Goal: Task Accomplishment & Management: Manage account settings

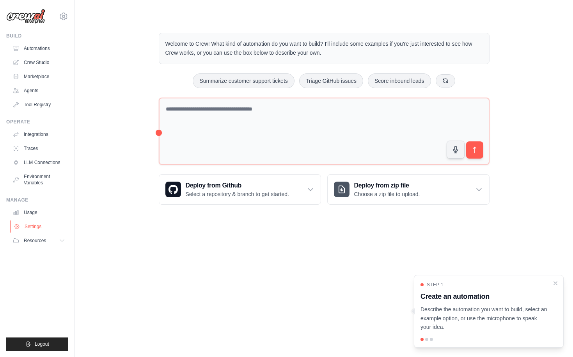
click at [34, 226] on link "Settings" at bounding box center [39, 226] width 59 height 12
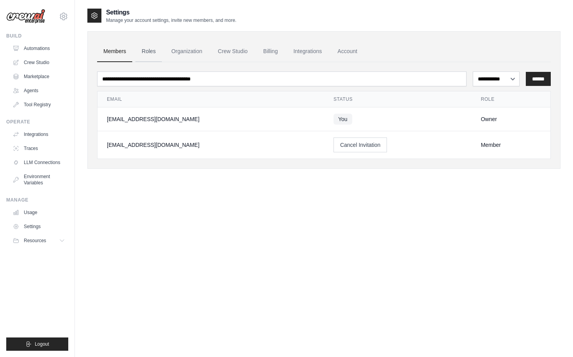
click at [143, 51] on link "Roles" at bounding box center [148, 51] width 27 height 21
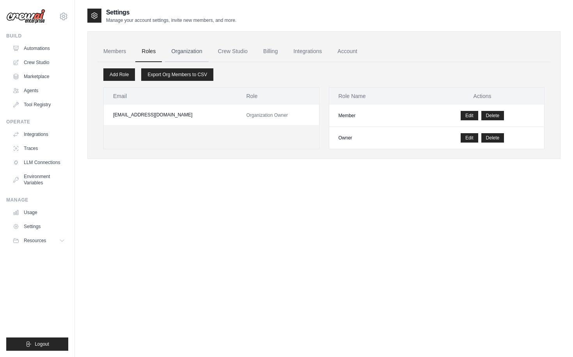
click at [184, 52] on link "Organization" at bounding box center [186, 51] width 43 height 21
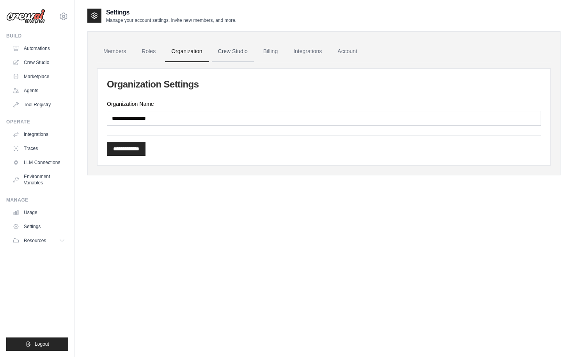
click at [233, 53] on link "Crew Studio" at bounding box center [233, 51] width 42 height 21
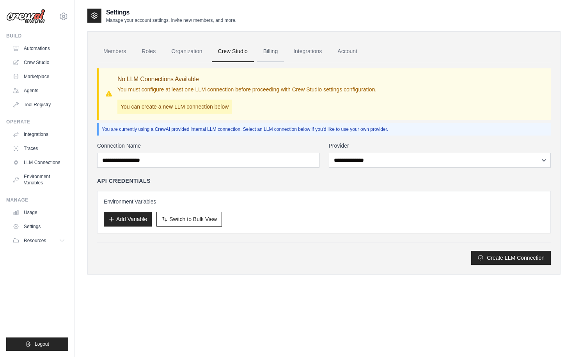
click at [273, 52] on link "Billing" at bounding box center [270, 51] width 27 height 21
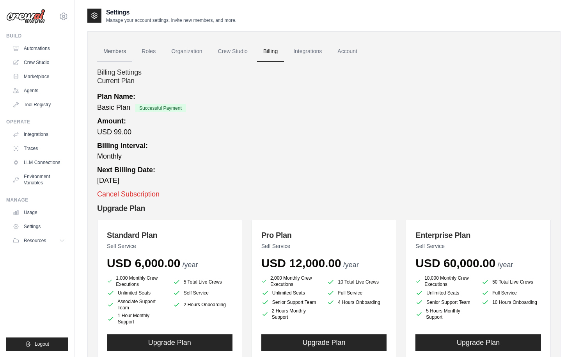
click at [114, 52] on link "Members" at bounding box center [114, 51] width 35 height 21
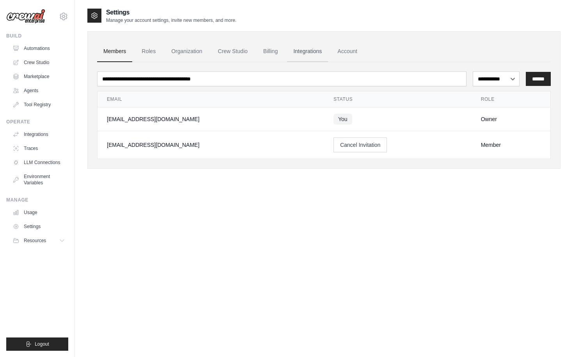
click at [298, 51] on link "Integrations" at bounding box center [307, 51] width 41 height 21
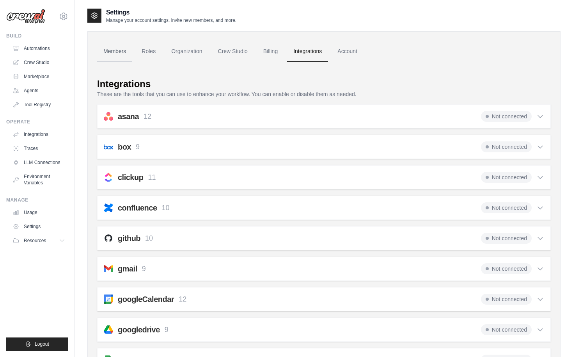
click at [117, 52] on link "Members" at bounding box center [114, 51] width 35 height 21
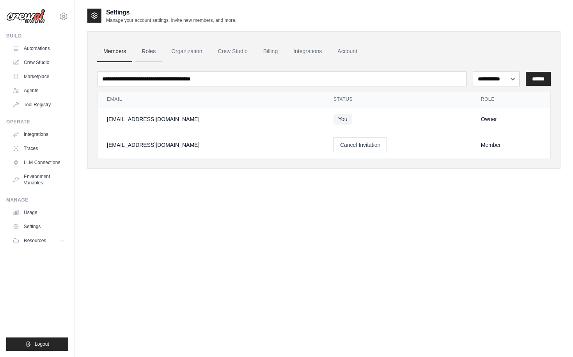
click at [152, 52] on link "Roles" at bounding box center [148, 51] width 27 height 21
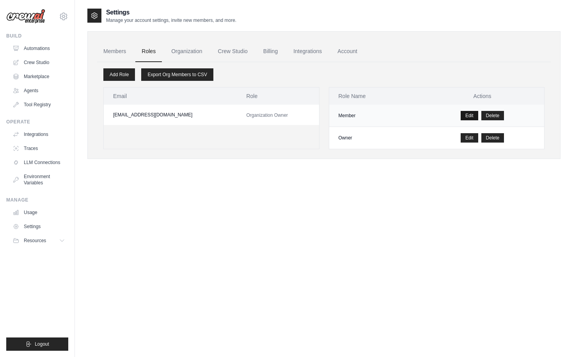
click at [472, 116] on link "Edit" at bounding box center [470, 115] width 18 height 9
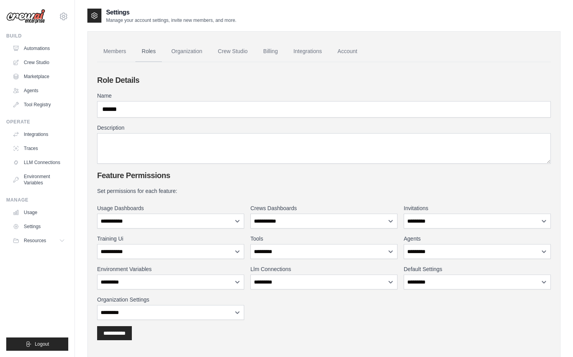
click at [147, 53] on link "Roles" at bounding box center [148, 51] width 27 height 21
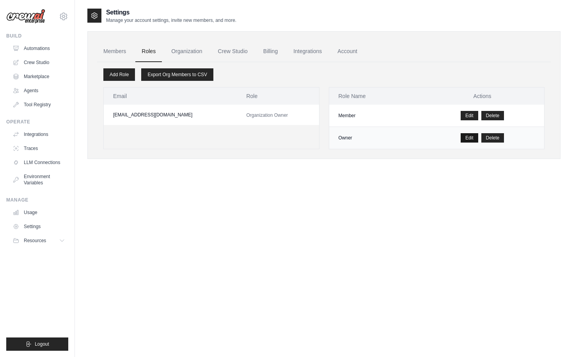
click at [469, 138] on link "Edit" at bounding box center [470, 137] width 18 height 9
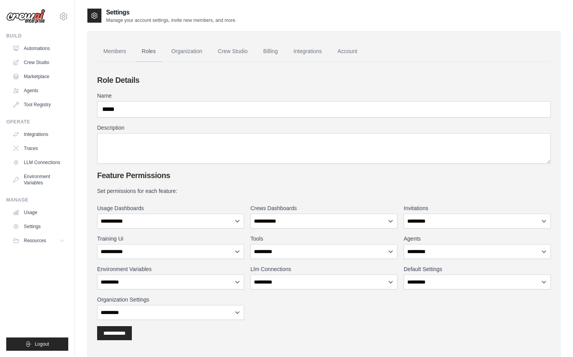
click at [146, 51] on link "Roles" at bounding box center [148, 51] width 27 height 21
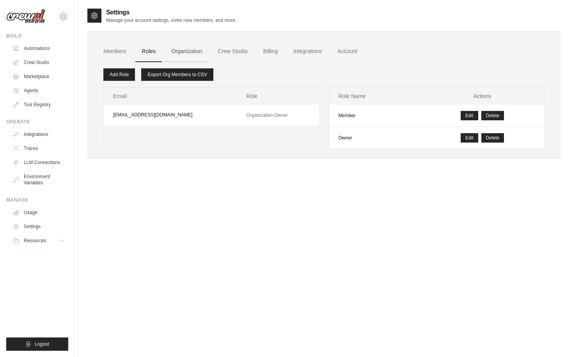
click at [180, 49] on link "Organization" at bounding box center [186, 51] width 43 height 21
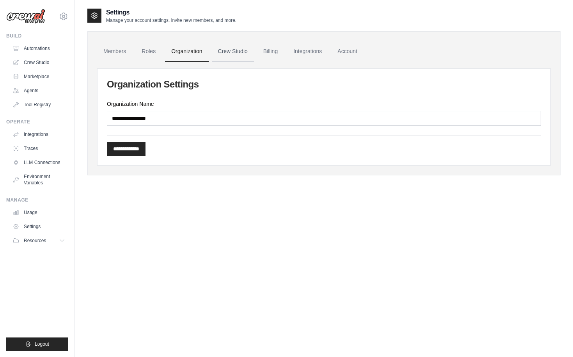
click at [227, 52] on link "Crew Studio" at bounding box center [233, 51] width 42 height 21
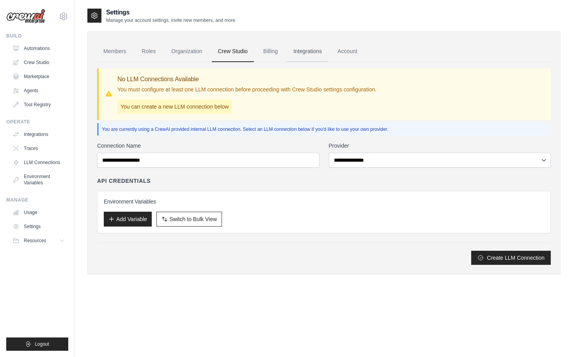
click at [303, 51] on link "Integrations" at bounding box center [307, 51] width 41 height 21
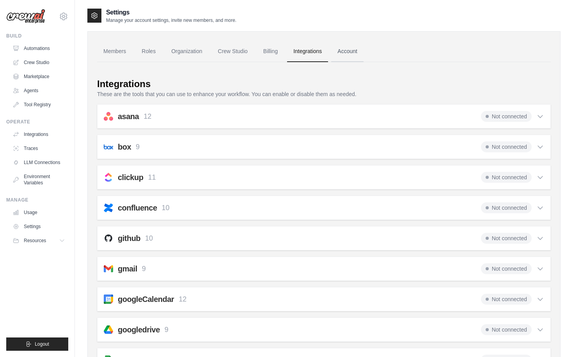
click at [345, 52] on link "Account" at bounding box center [347, 51] width 32 height 21
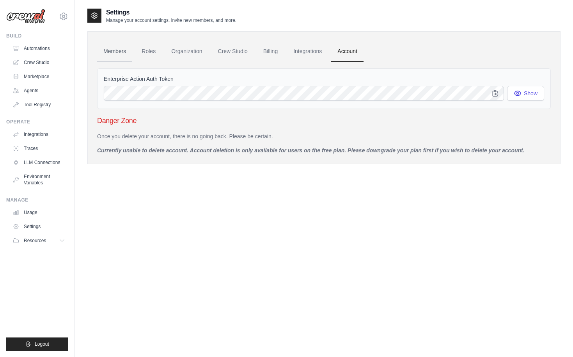
click at [118, 52] on link "Members" at bounding box center [114, 51] width 35 height 21
